Goal: Download file/media

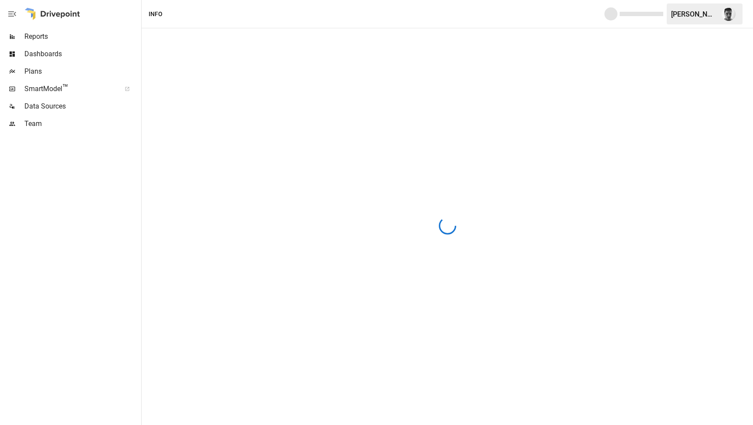
click at [48, 39] on span "Reports" at bounding box center [81, 36] width 115 height 10
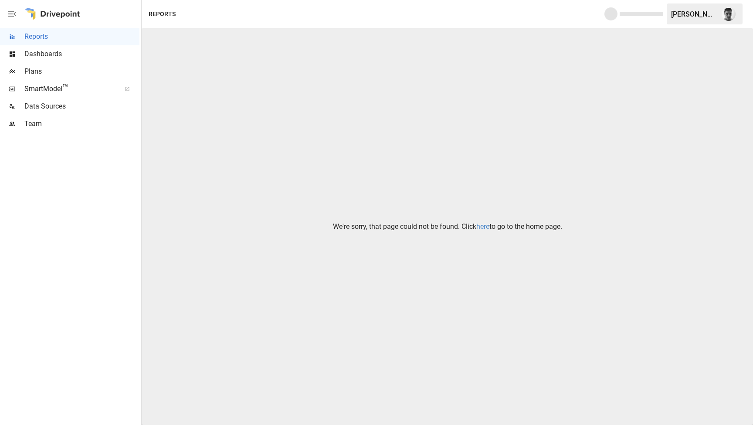
click at [480, 227] on link "here" at bounding box center [482, 226] width 13 height 8
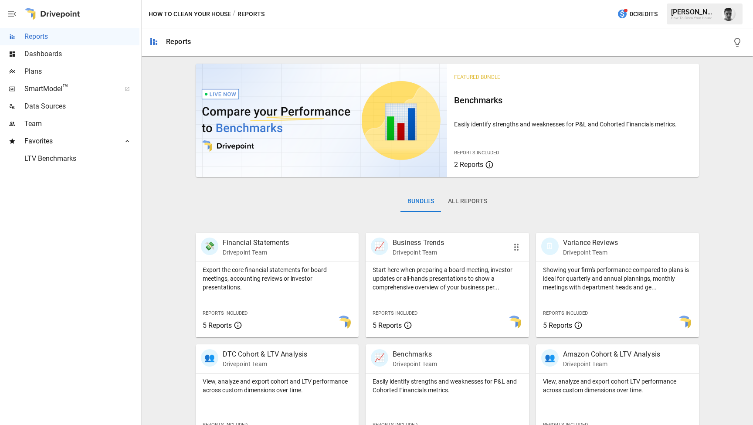
click at [449, 312] on div at bounding box center [480, 322] width 95 height 30
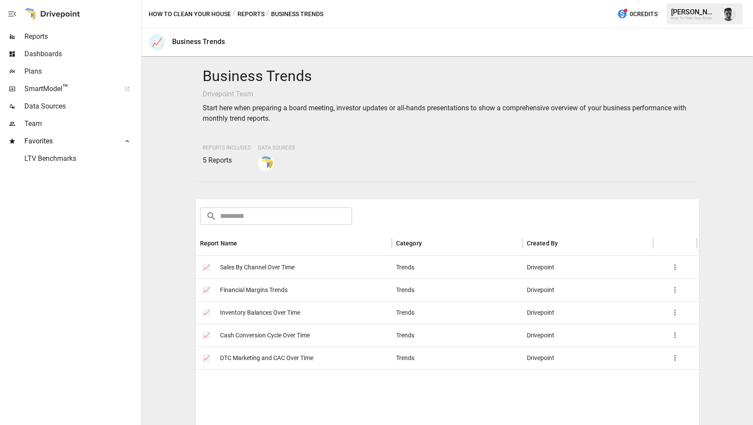
click at [290, 267] on span "Sales By Channel Over Time" at bounding box center [257, 267] width 74 height 22
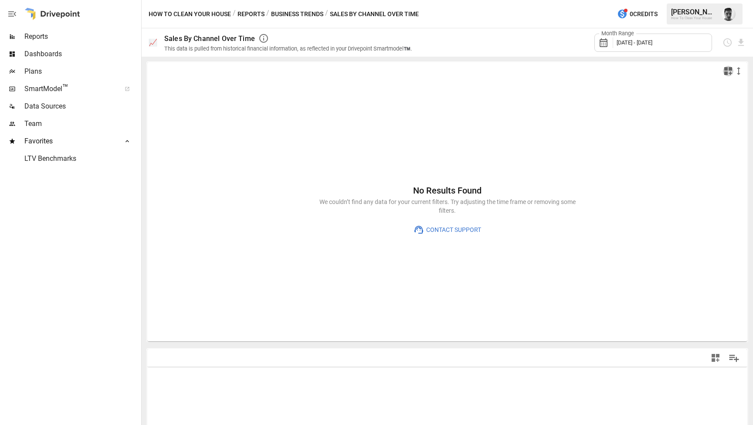
click at [726, 66] on icon "button" at bounding box center [728, 71] width 10 height 10
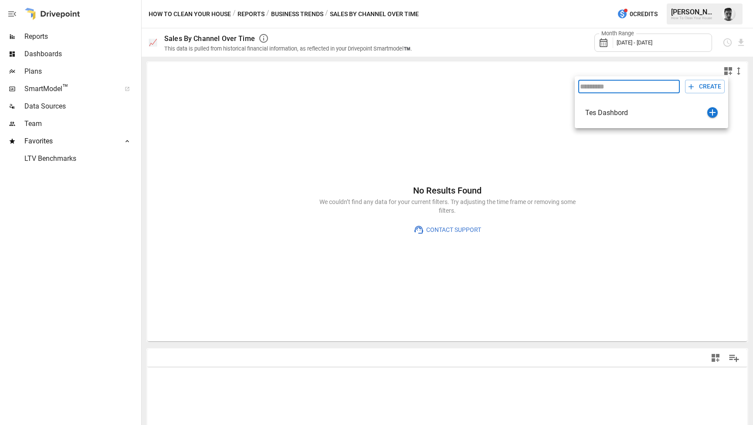
click at [726, 67] on div at bounding box center [376, 212] width 753 height 425
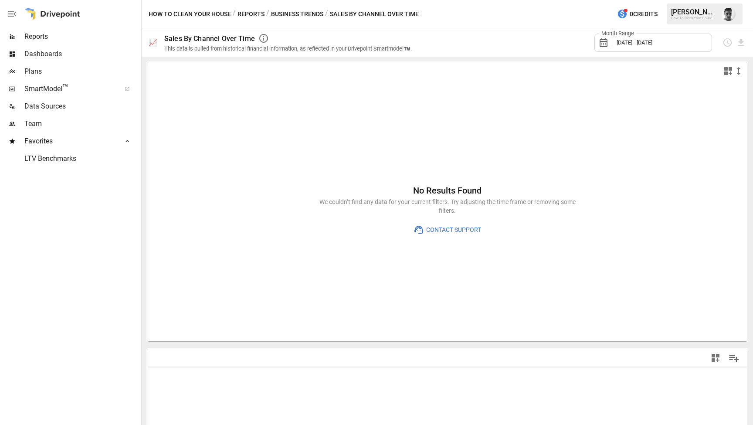
click at [740, 71] on icon "button" at bounding box center [738, 71] width 10 height 10
click at [739, 69] on div at bounding box center [376, 212] width 753 height 425
click at [409, 47] on div "This data is pulled from historical financial information, as reflected in your…" at bounding box center [287, 48] width 247 height 7
click at [652, 45] on span "[DATE] - [DATE]" at bounding box center [634, 42] width 36 height 7
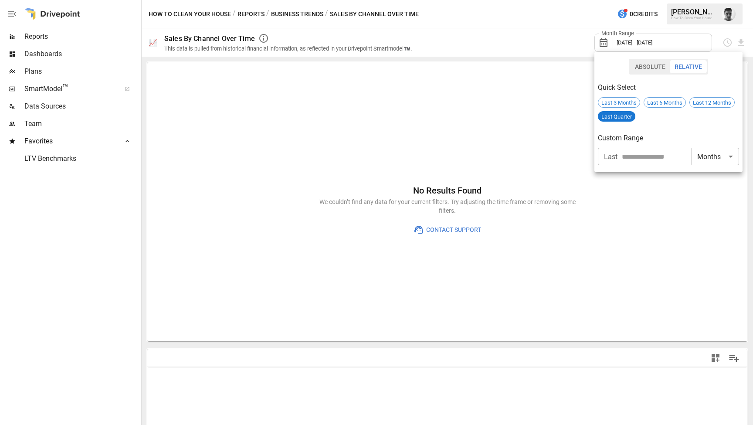
click at [650, 69] on button "Absolute" at bounding box center [650, 66] width 40 height 13
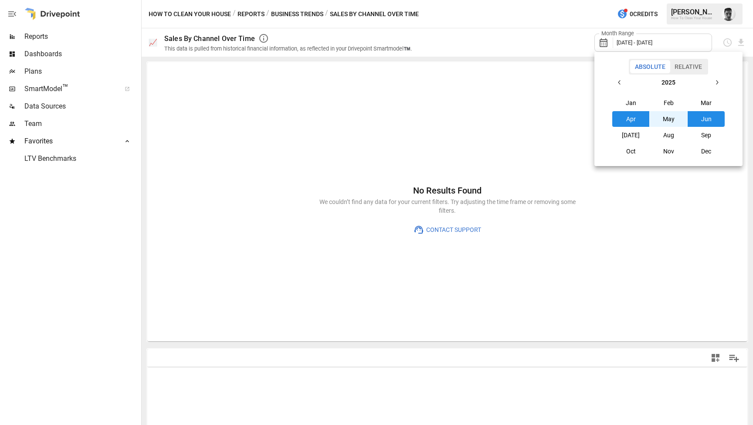
click at [670, 105] on button "Feb" at bounding box center [667, 103] width 37 height 16
click at [498, 47] on div at bounding box center [376, 212] width 753 height 425
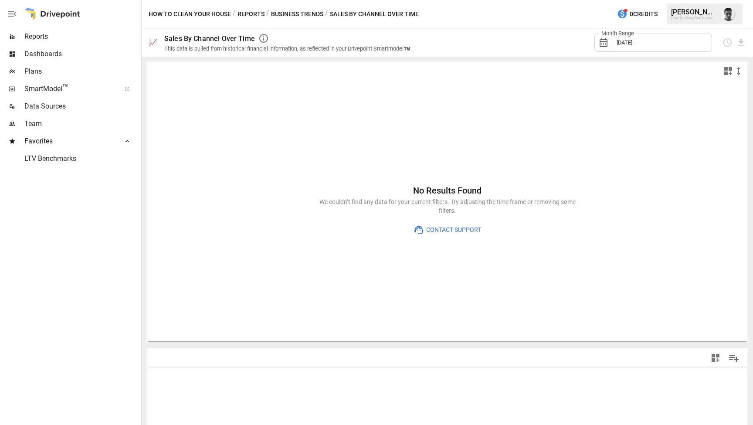
click at [58, 158] on span "LTV Benchmarks" at bounding box center [81, 158] width 115 height 10
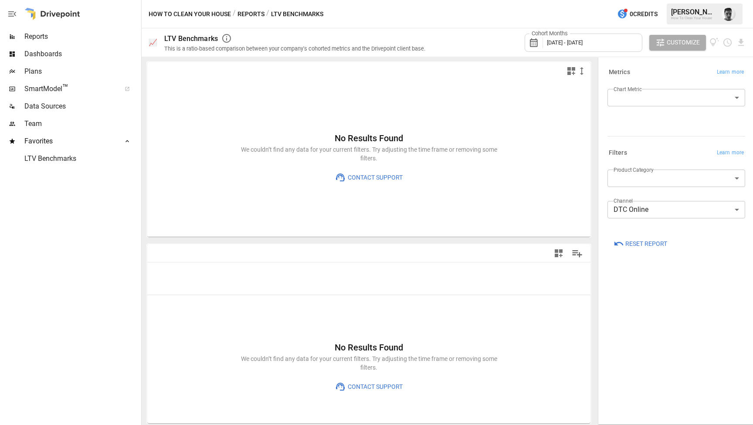
click at [377, 175] on span "Contact Support" at bounding box center [373, 177] width 57 height 11
click at [413, 159] on p "We couldn’t find any data for your current filters. Try adjusting the time fram…" at bounding box center [368, 153] width 261 height 17
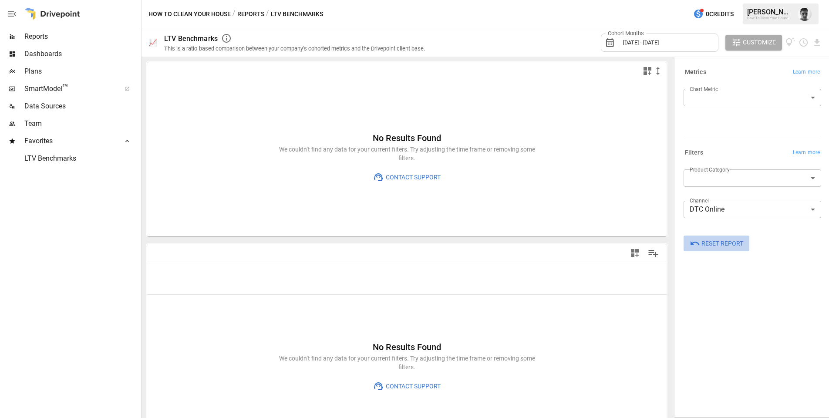
click at [721, 249] on span "Reset Report" at bounding box center [723, 243] width 42 height 11
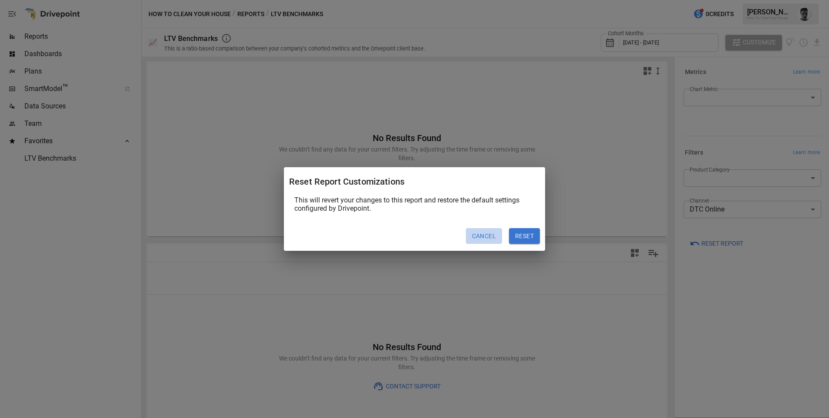
click at [486, 239] on button "Cancel" at bounding box center [484, 236] width 36 height 16
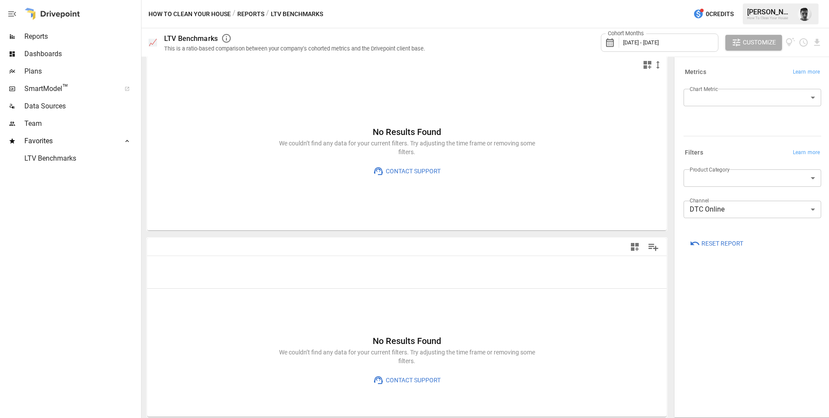
scroll to position [6, 0]
click at [54, 13] on div at bounding box center [52, 14] width 56 height 28
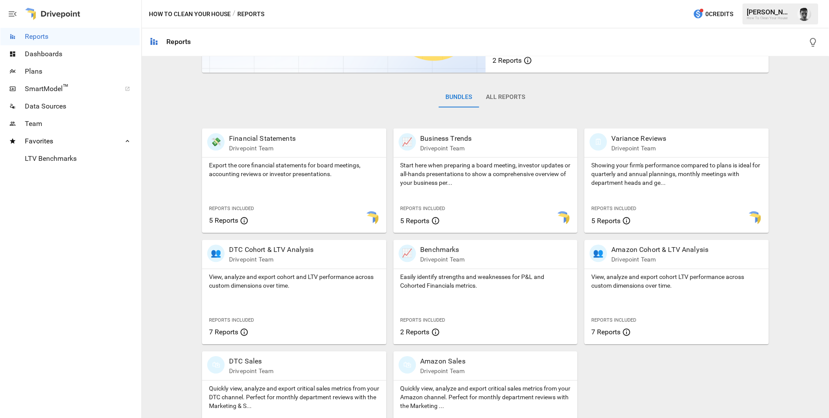
scroll to position [145, 0]
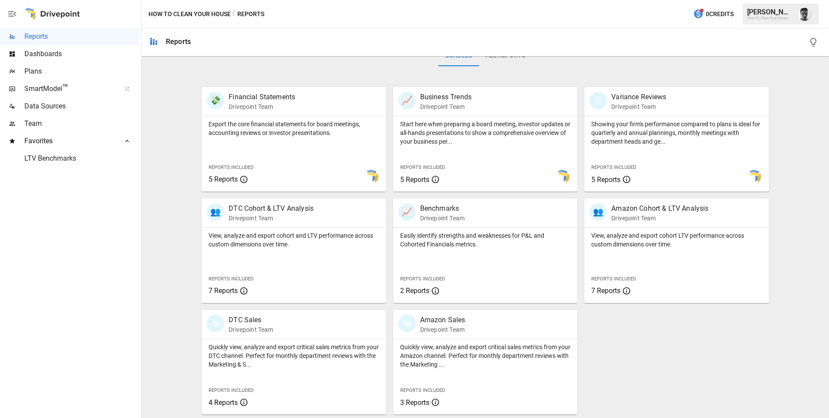
click at [752, 44] on icon "button" at bounding box center [813, 42] width 10 height 10
click at [70, 91] on span "SmartModel ™" at bounding box center [69, 89] width 91 height 10
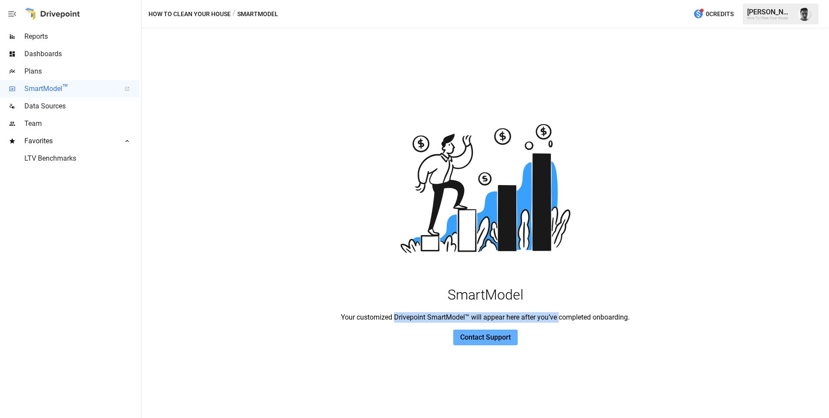
drag, startPoint x: 396, startPoint y: 316, endPoint x: 564, endPoint y: 316, distance: 168.1
click at [564, 316] on p "Your customized Drivepoint SmartModel™ will appear here after you’ve completed …" at bounding box center [486, 317] width 688 height 10
click at [587, 319] on p "Your customized Drivepoint SmartModel™ will appear here after you’ve completed …" at bounding box center [486, 317] width 688 height 10
drag, startPoint x: 582, startPoint y: 317, endPoint x: 620, endPoint y: 317, distance: 37.5
click at [620, 317] on p "Your customized Drivepoint SmartModel™ will appear here after you’ve completed …" at bounding box center [486, 317] width 688 height 10
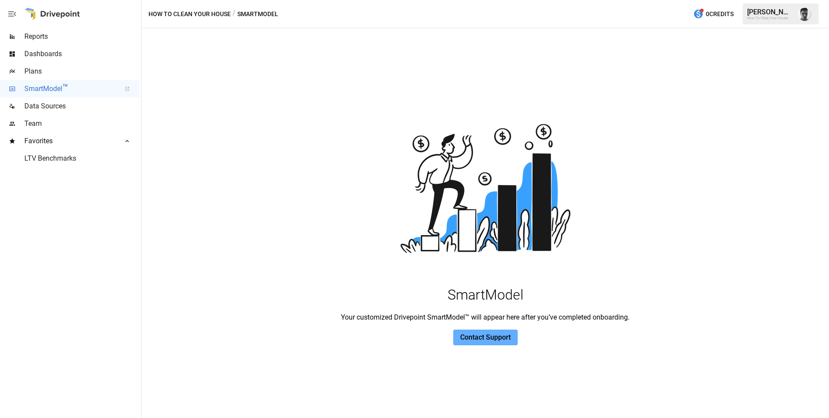
click at [620, 322] on p "Your customized Drivepoint SmartModel™ will appear here after you’ve completed …" at bounding box center [486, 317] width 688 height 10
click at [472, 180] on img at bounding box center [485, 188] width 174 height 174
click at [428, 148] on img at bounding box center [485, 188] width 174 height 174
click at [254, 95] on div "SmartModel Your customized Drivepoint SmartModel™ will appear here after you’ve…" at bounding box center [486, 222] width 688 height 389
click at [363, 64] on div "SmartModel Your customized Drivepoint SmartModel™ will appear here after you’ve…" at bounding box center [486, 222] width 688 height 389
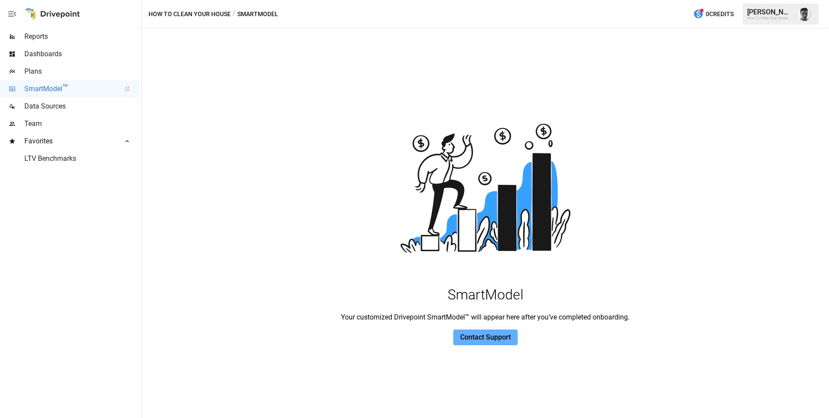
click at [54, 37] on span "Reports" at bounding box center [81, 36] width 115 height 10
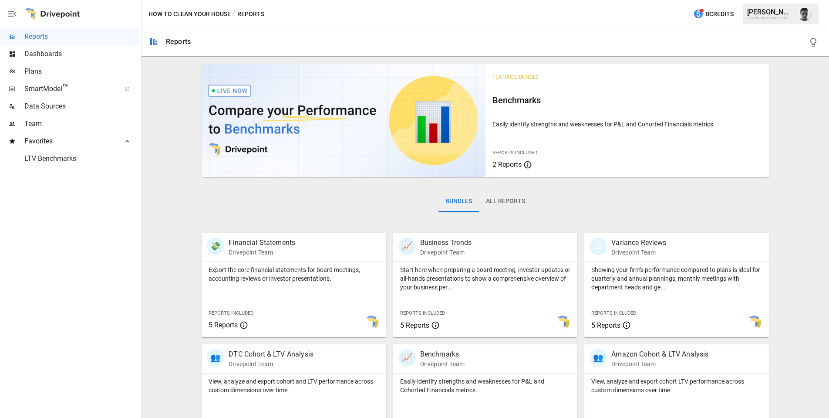
click at [337, 196] on div "Bundles All Reports" at bounding box center [485, 208] width 567 height 49
click at [327, 274] on p "Export the core financial statements for board meetings, accounting reviews or …" at bounding box center [294, 273] width 171 height 17
click at [373, 247] on icon "button" at bounding box center [373, 247] width 10 height 10
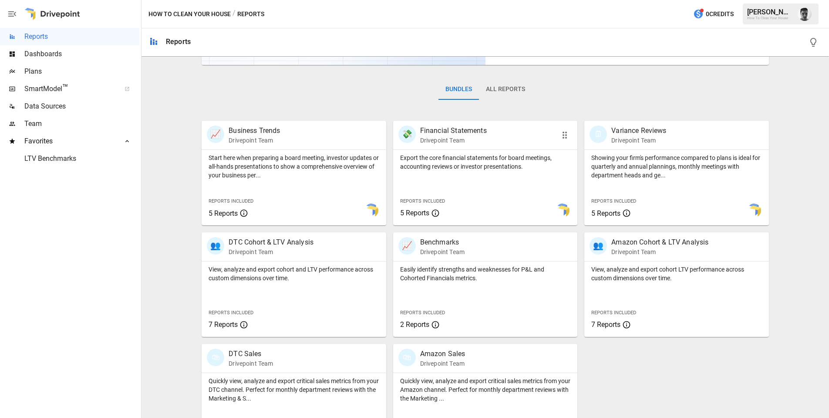
scroll to position [144, 0]
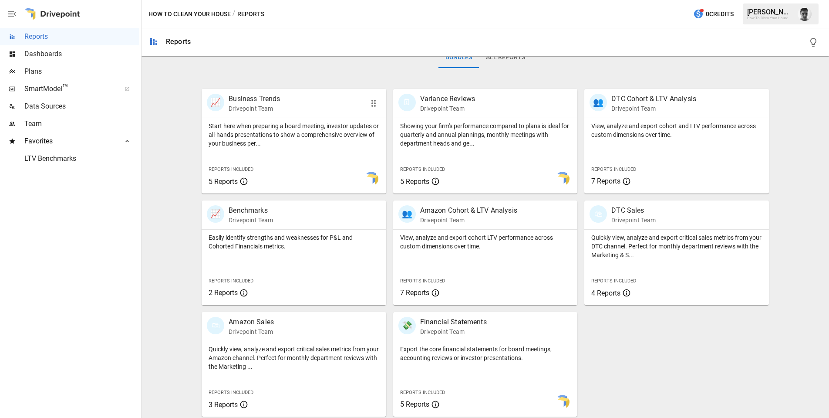
click at [378, 101] on icon "button" at bounding box center [373, 103] width 10 height 10
click at [459, 122] on p "Showing your firm's performance compared to plans is ideal for quarterly and an…" at bounding box center [485, 135] width 171 height 26
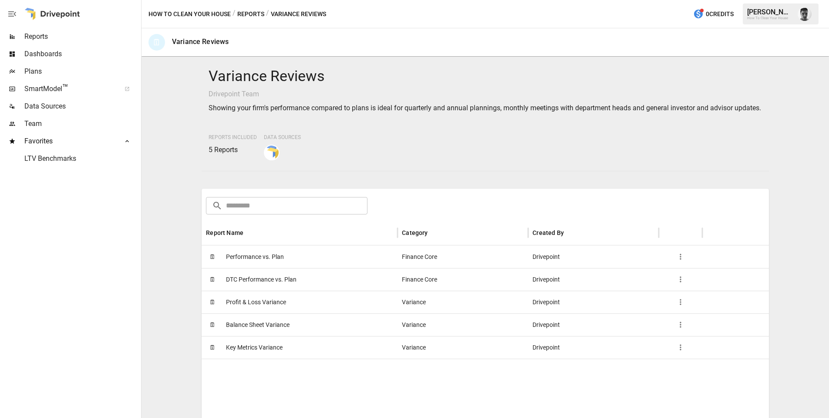
click at [680, 261] on icon "button" at bounding box center [680, 256] width 9 height 9
click at [655, 170] on div at bounding box center [414, 209] width 829 height 418
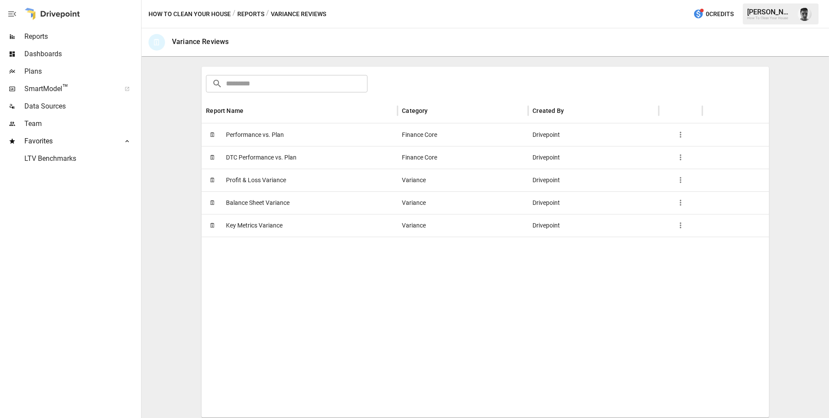
click at [270, 236] on span "Key Metrics Variance" at bounding box center [254, 225] width 57 height 22
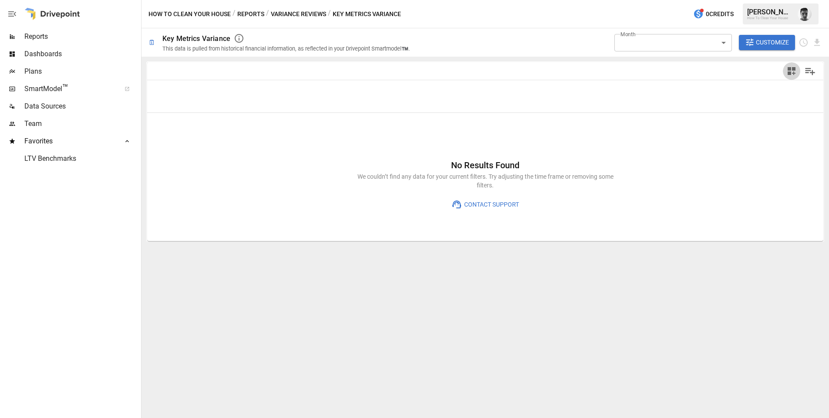
click at [752, 71] on icon "button" at bounding box center [792, 71] width 10 height 10
click at [752, 69] on div at bounding box center [414, 209] width 829 height 418
click at [752, 71] on icon "Manage Columns" at bounding box center [811, 71] width 10 height 7
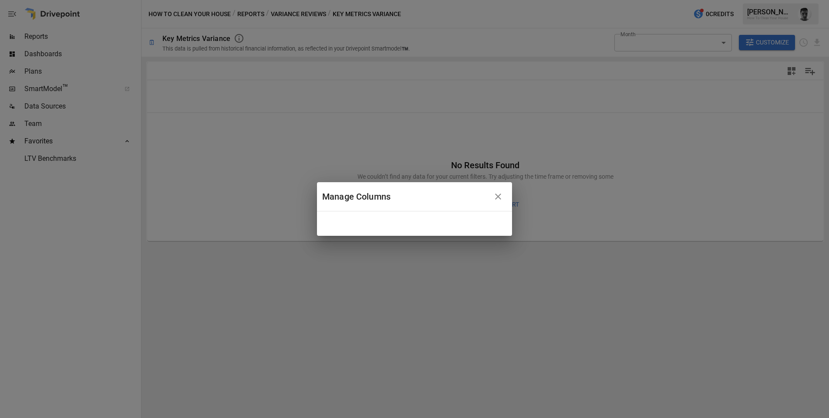
click at [692, 115] on div "Manage Columns" at bounding box center [414, 209] width 829 height 418
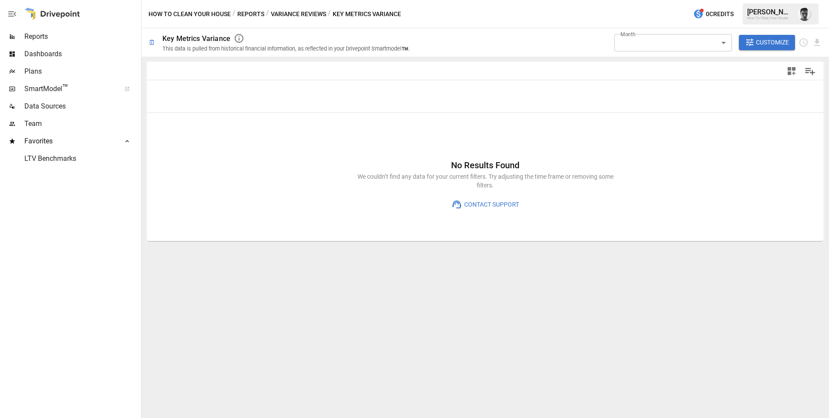
click at [752, 40] on span "Customize" at bounding box center [772, 42] width 33 height 11
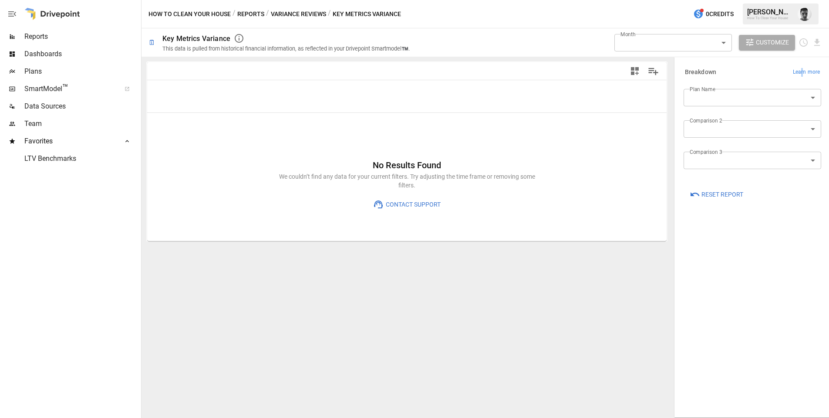
click at [752, 73] on span "Learn more" at bounding box center [806, 72] width 27 height 9
click at [752, 47] on span "Customize" at bounding box center [772, 42] width 33 height 11
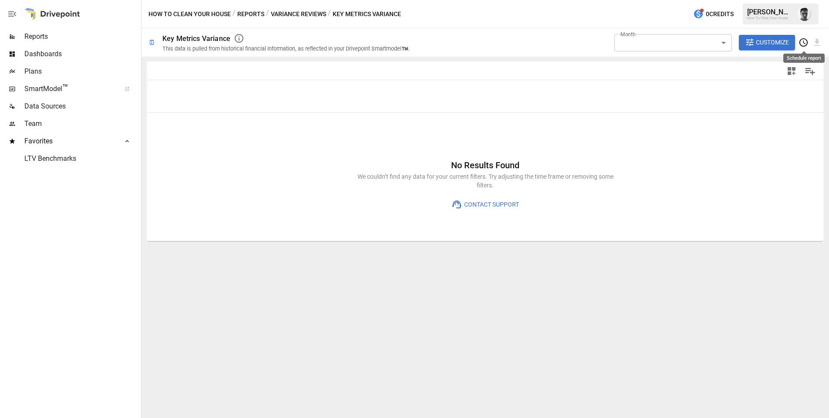
click at [752, 43] on icon "Schedule report" at bounding box center [804, 42] width 10 height 10
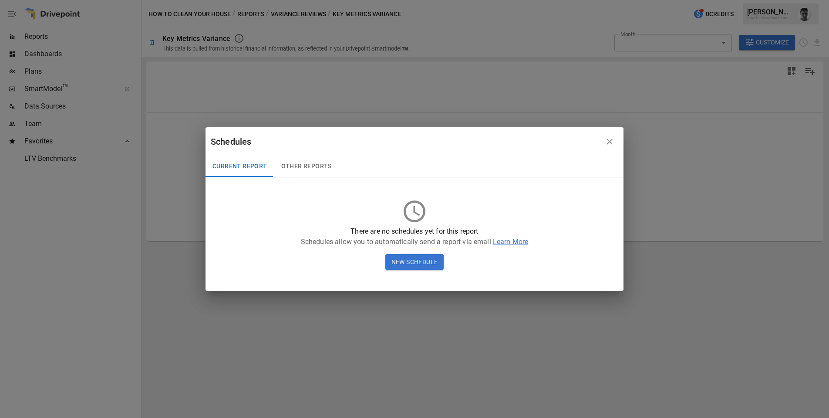
click at [609, 142] on icon "button" at bounding box center [610, 141] width 6 height 6
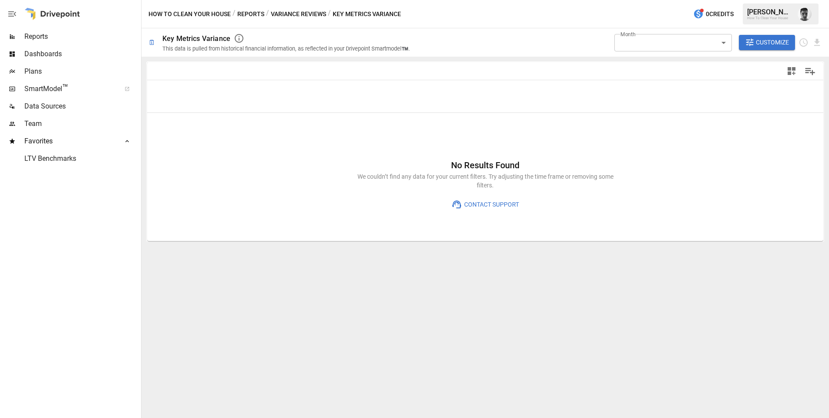
click at [752, 41] on div "**********" at bounding box center [486, 42] width 688 height 28
click at [752, 41] on icon "Download report" at bounding box center [817, 42] width 6 height 7
click at [752, 58] on li "Download as PDF" at bounding box center [787, 59] width 69 height 17
